Goal: Check status

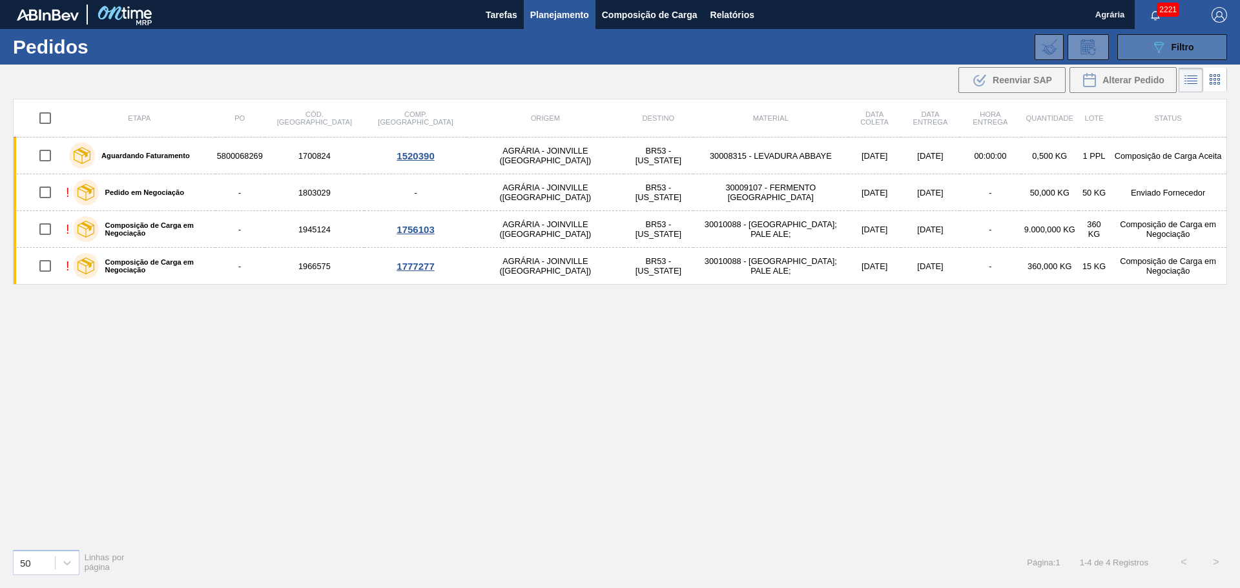
click at [1154, 52] on icon "089F7B8B-B2A5-4AFE-B5C0-19BA573D28AC" at bounding box center [1158, 46] width 15 height 15
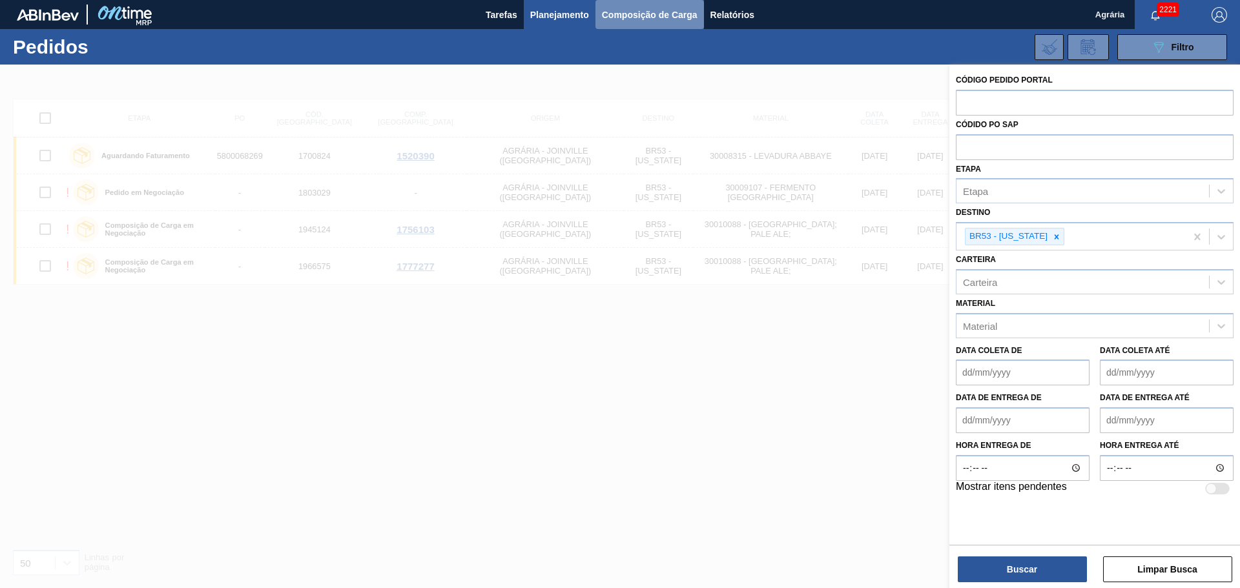
click at [634, 16] on span "Composição de Carga" at bounding box center [650, 14] width 96 height 15
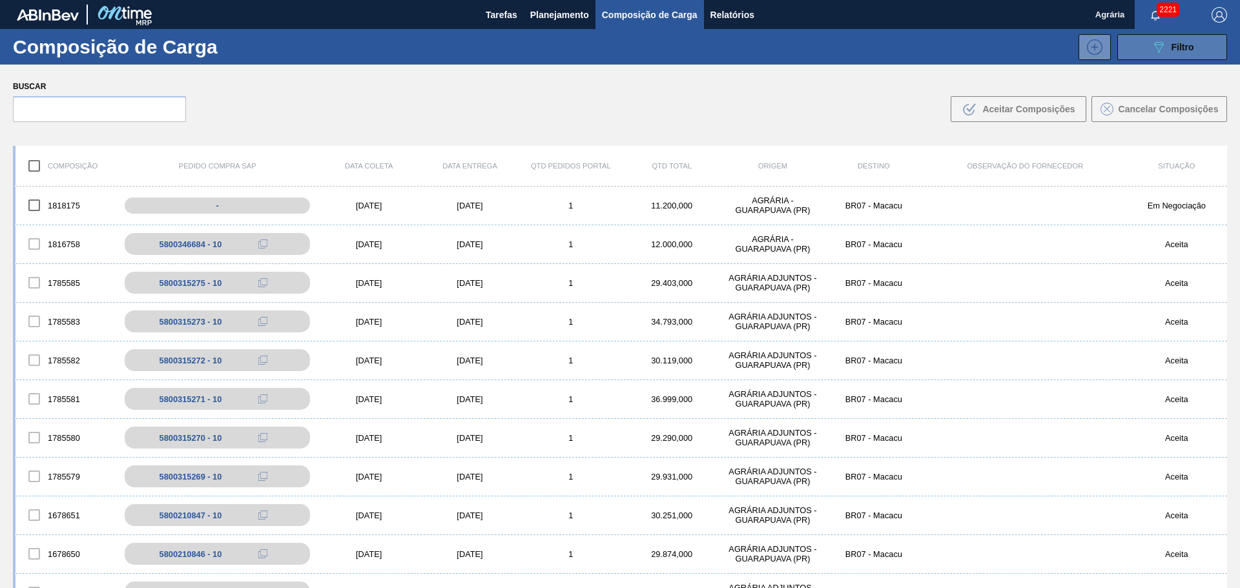
click at [1184, 49] on span "Filtro" at bounding box center [1182, 47] width 23 height 10
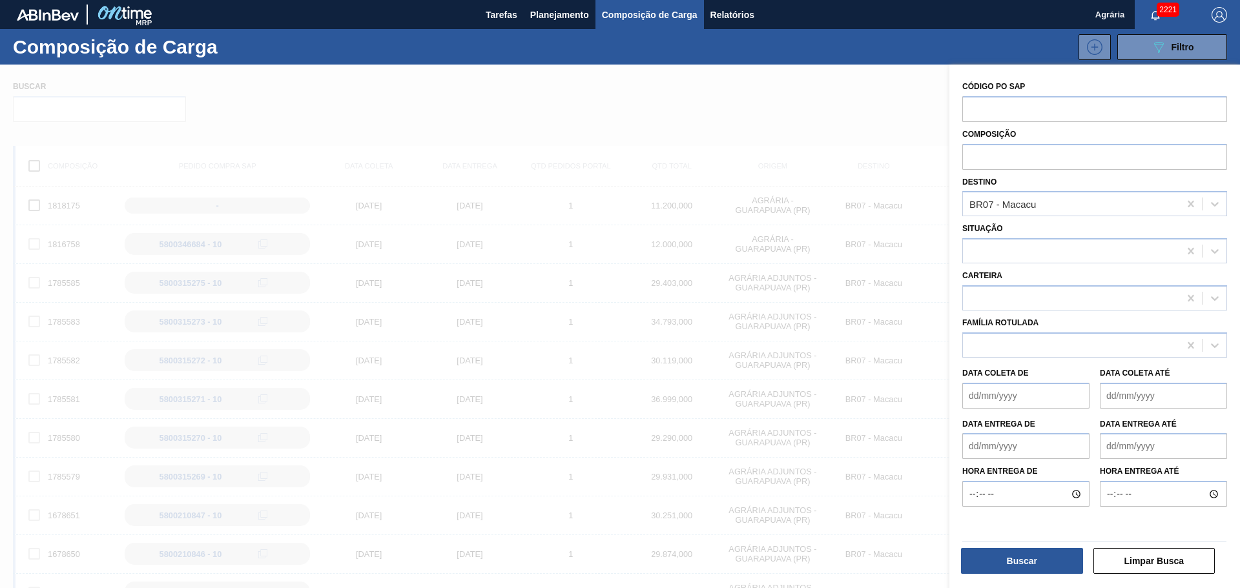
click at [736, 88] on div at bounding box center [620, 359] width 1240 height 588
click at [836, 123] on div at bounding box center [620, 359] width 1240 height 588
click at [1030, 556] on button "Buscar" at bounding box center [1022, 561] width 122 height 26
